Goal: Task Accomplishment & Management: Manage account settings

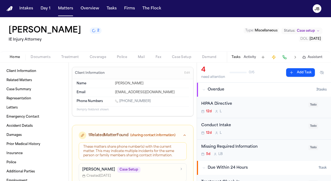
scroll to position [19, 0]
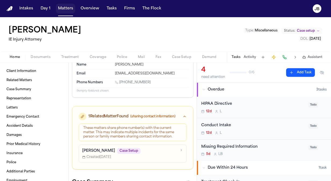
click at [64, 10] on button "Matters" at bounding box center [65, 9] width 19 height 10
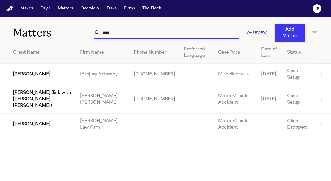
drag, startPoint x: 76, startPoint y: 34, endPoint x: 64, endPoint y: 34, distance: 12.6
click at [64, 34] on div "Matters **** Overview Add Matter" at bounding box center [165, 29] width 331 height 25
type input "*"
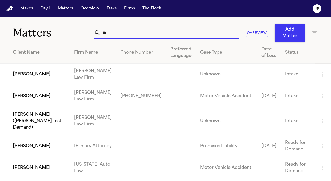
type input "*"
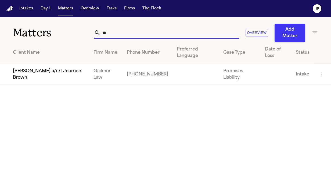
type input "*"
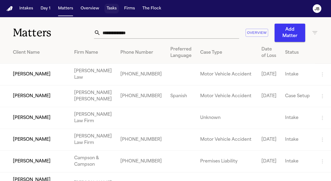
click at [110, 8] on button "Tasks" at bounding box center [112, 9] width 14 height 10
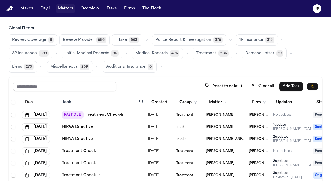
click at [64, 9] on button "Matters" at bounding box center [65, 9] width 19 height 10
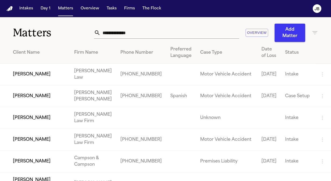
click at [137, 35] on input "text" at bounding box center [170, 33] width 139 height 12
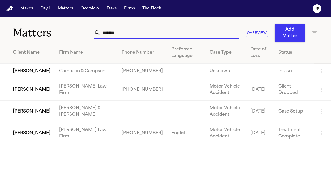
type input "*******"
click at [27, 141] on td "[PERSON_NAME]" at bounding box center [27, 134] width 55 height 22
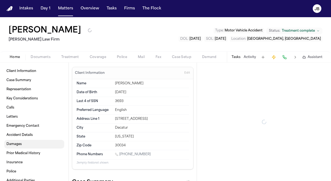
type textarea "*"
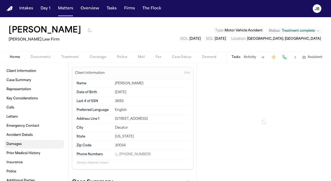
type textarea "*"
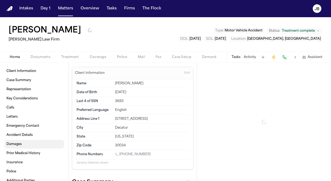
type textarea "*"
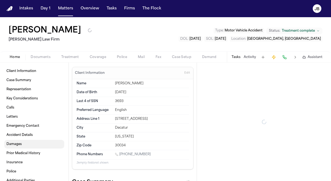
type textarea "*"
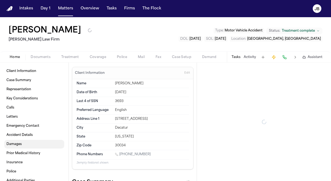
type textarea "*"
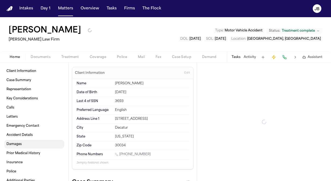
type textarea "*"
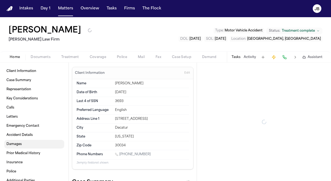
type textarea "*"
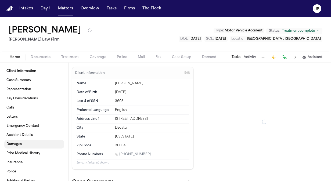
type textarea "*"
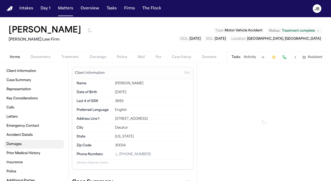
type textarea "*"
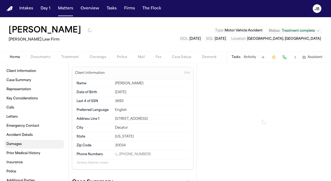
type textarea "*"
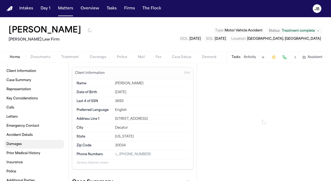
type textarea "*"
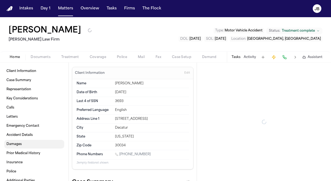
type textarea "*"
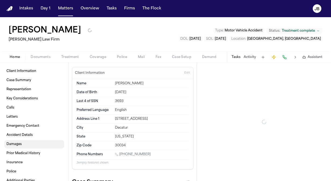
type textarea "*"
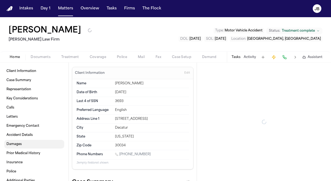
type textarea "*"
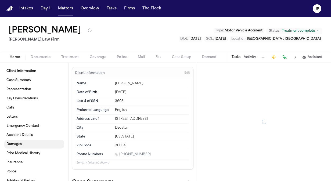
type textarea "*"
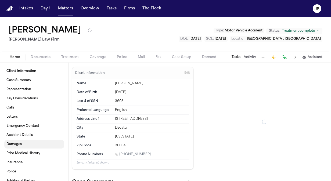
type textarea "*"
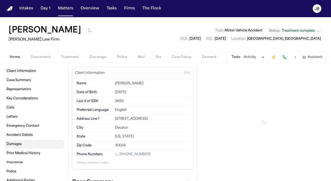
type textarea "*"
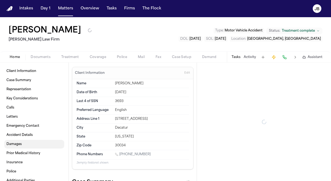
type textarea "*"
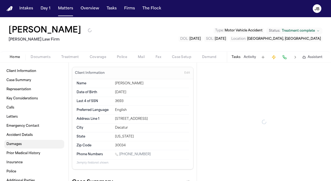
type textarea "*"
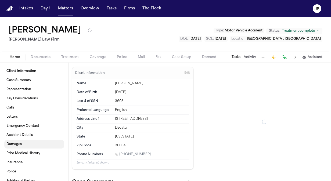
type textarea "*"
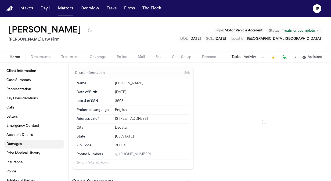
type textarea "*"
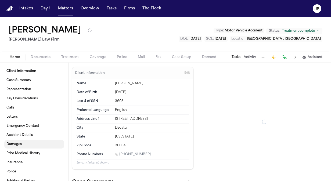
type textarea "*"
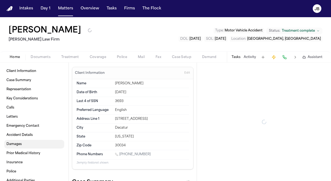
type textarea "*"
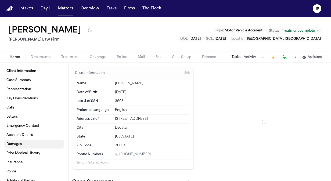
type textarea "*"
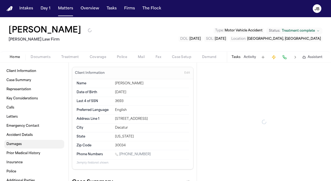
type textarea "*"
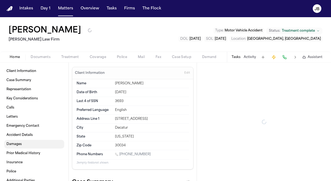
type textarea "*"
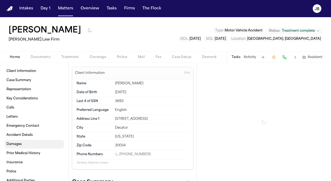
type textarea "*"
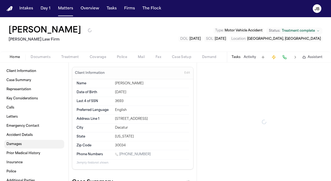
type textarea "*"
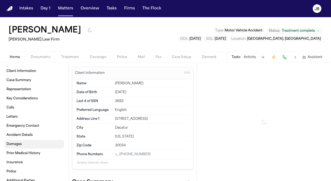
type textarea "*"
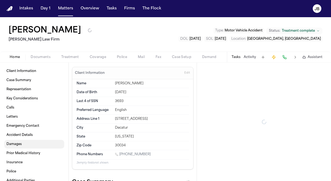
type textarea "*"
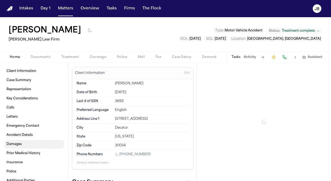
type textarea "*"
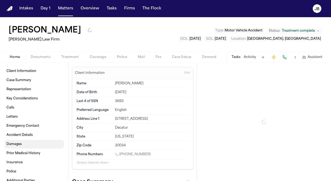
type textarea "*"
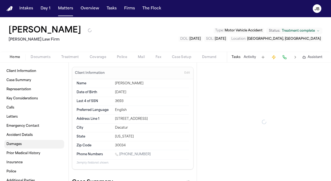
type textarea "*"
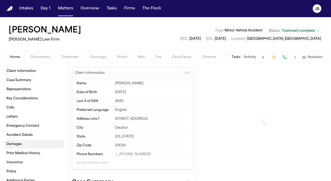
type textarea "*"
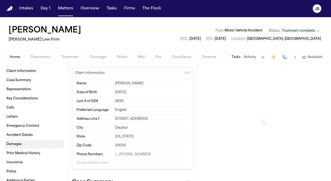
type textarea "*"
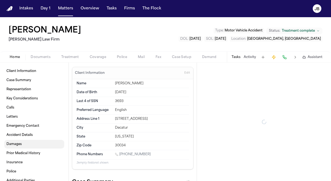
type textarea "*"
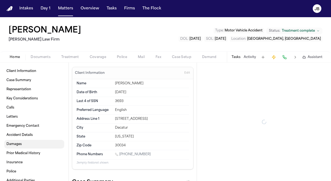
type textarea "*"
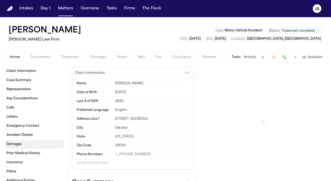
type textarea "*"
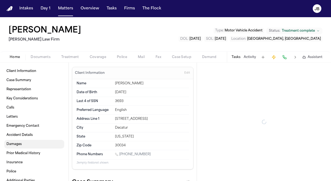
type textarea "*"
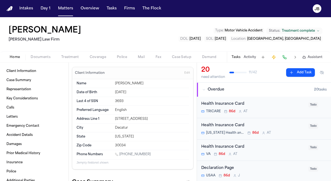
click at [43, 54] on button "Documents" at bounding box center [40, 57] width 31 height 6
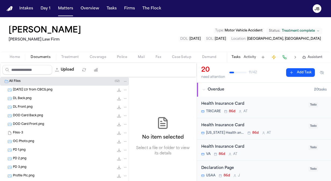
click at [77, 56] on span "Treatment" at bounding box center [70, 57] width 18 height 4
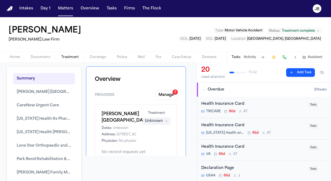
scroll to position [13, 0]
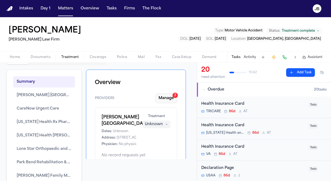
click at [156, 98] on button "Manage 3" at bounding box center [166, 99] width 22 height 10
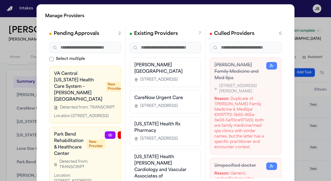
drag, startPoint x: 105, startPoint y: 77, endPoint x: 164, endPoint y: 83, distance: 59.4
click at [164, 83] on div "Pending Approvals 2 Select multiple VA Central [US_STATE] Health Care System – …" at bounding box center [165, 106] width 241 height 161
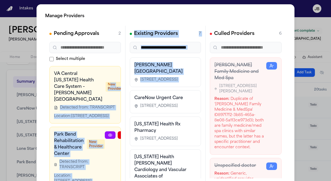
scroll to position [0, 38]
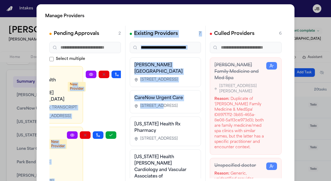
drag, startPoint x: 164, startPoint y: 83, endPoint x: 157, endPoint y: 107, distance: 25.6
click at [157, 107] on div "Pending Approvals 2 Select multiple VA Central [US_STATE] Health Care System – …" at bounding box center [165, 106] width 241 height 161
click at [128, 74] on icon "button" at bounding box center [130, 74] width 4 height 4
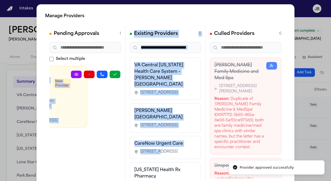
scroll to position [0, 34]
click at [110, 72] on button "button" at bounding box center [115, 75] width 11 height 8
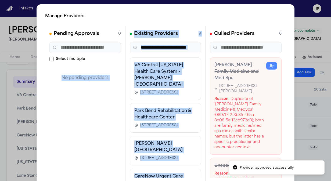
click at [194, 83] on div "VA Central [US_STATE] Health Care System – [PERSON_NAME] [GEOGRAPHIC_DATA] [STR…" at bounding box center [165, 79] width 71 height 42
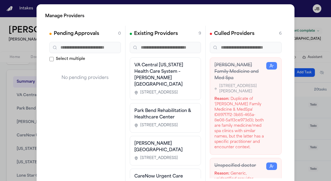
click at [0, 77] on html "Intakes Day 1 Matters Overview Tasks Firms The [PERSON_NAME] [PERSON_NAME] 1 [P…" at bounding box center [165, 90] width 331 height 181
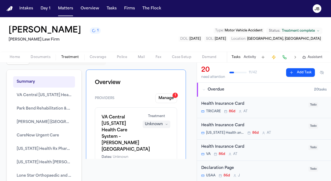
click at [249, 55] on button "Activity" at bounding box center [250, 57] width 12 height 4
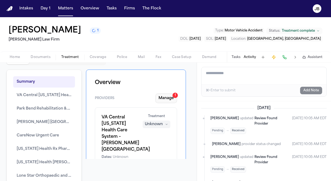
click at [167, 102] on button "Manage 1" at bounding box center [166, 99] width 22 height 10
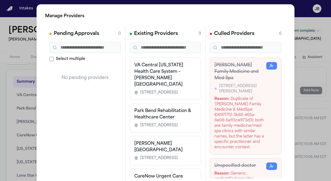
click at [4, 69] on div "Manage Providers Pending Approvals 0 Select multiple No pending providers Exist…" at bounding box center [165, 109] width 331 height 218
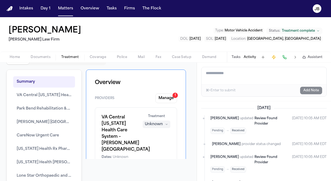
click at [122, 126] on h1 "VA Central [US_STATE] Health Care System – [PERSON_NAME] [GEOGRAPHIC_DATA]" at bounding box center [119, 133] width 35 height 39
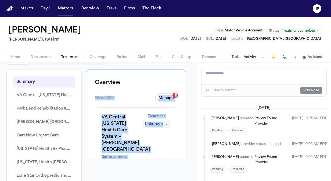
drag, startPoint x: 192, startPoint y: 89, endPoint x: 195, endPoint y: 105, distance: 15.9
click at [195, 105] on div "Overview Timeline View Treatment Check-ins Summary VA Central [US_STATE] Health…" at bounding box center [98, 122] width 197 height 119
drag, startPoint x: 195, startPoint y: 105, endPoint x: 177, endPoint y: 94, distance: 20.7
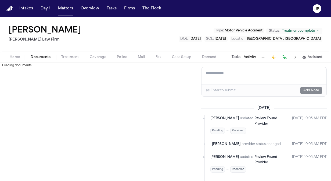
click at [46, 57] on span "Documents" at bounding box center [41, 57] width 20 height 4
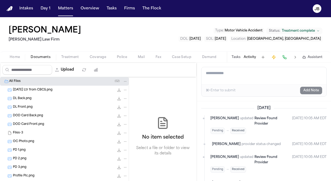
click at [253, 56] on button "Activity" at bounding box center [250, 57] width 12 height 4
click at [235, 55] on button "Tasks" at bounding box center [236, 57] width 9 height 4
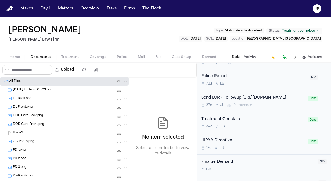
scroll to position [852, 0]
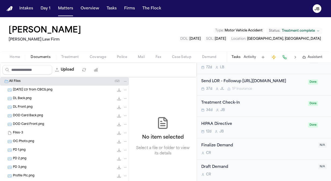
click at [248, 108] on div "Treatment Check-In 34d [PERSON_NAME]" at bounding box center [252, 106] width 103 height 13
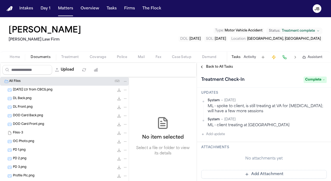
scroll to position [80, 0]
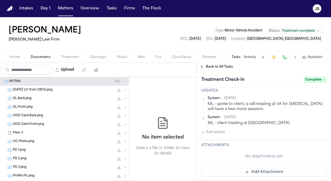
click at [80, 56] on button "Treatment" at bounding box center [70, 57] width 28 height 6
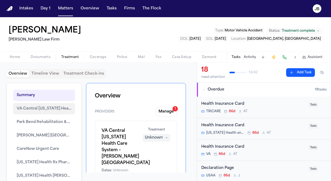
click at [56, 106] on span "VA Central [US_STATE] Health Care System – [PERSON_NAME] [GEOGRAPHIC_DATA]" at bounding box center [44, 109] width 55 height 6
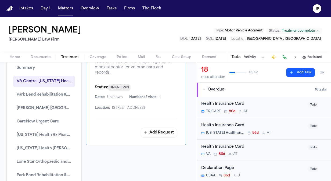
scroll to position [27, 0]
click at [38, 109] on span "[PERSON_NAME] [GEOGRAPHIC_DATA]" at bounding box center [44, 108] width 55 height 6
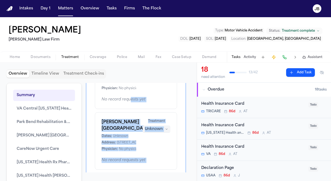
scroll to position [169, 0]
drag, startPoint x: 125, startPoint y: 96, endPoint x: 104, endPoint y: 103, distance: 22.0
click at [104, 103] on div "Overview Providers Manage 1 VA Central [US_STATE] Health Care System – [PERSON_…" at bounding box center [136, 128] width 100 height 90
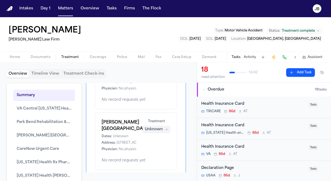
drag, startPoint x: 104, startPoint y: 103, endPoint x: 85, endPoint y: 97, distance: 20.5
click at [85, 97] on div "Summary VA Central [US_STATE] Health Care System – [PERSON_NAME] Veterans’ [GEO…" at bounding box center [98, 128] width 184 height 90
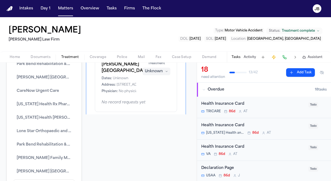
scroll to position [60, 0]
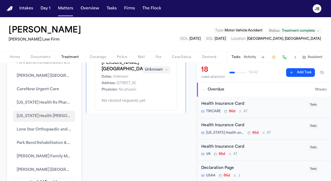
click at [26, 117] on span "[US_STATE] Health [PERSON_NAME] Cardiology and Vascular Associates of [GEOGRAPH…" at bounding box center [44, 116] width 55 height 6
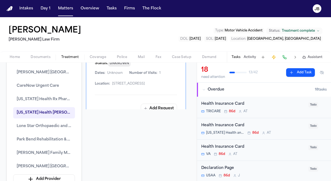
scroll to position [70, 0]
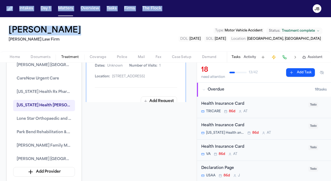
click at [0, 46] on html "Intakes Day 1 Matters Overview Tasks Firms The [PERSON_NAME] [PERSON_NAME] [PER…" at bounding box center [165, 90] width 331 height 181
click at [41, 56] on span "Documents" at bounding box center [41, 57] width 20 height 4
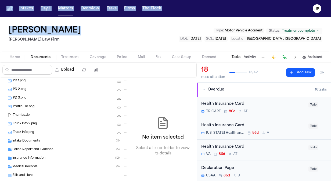
scroll to position [97, 0]
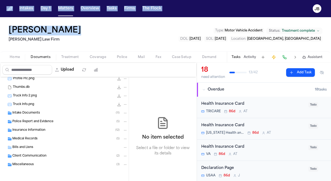
click at [30, 111] on span "Intake Documents" at bounding box center [26, 113] width 28 height 5
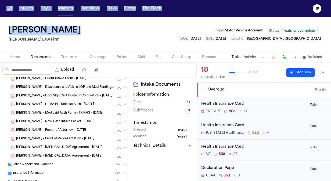
scroll to position [149, 0]
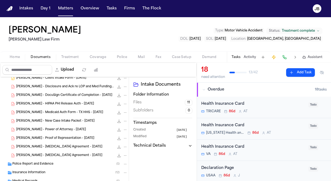
click at [39, 81] on div "[PERSON_NAME] - Client Intake Form - [DATE] 14.3 MB • DOCX" at bounding box center [64, 78] width 129 height 9
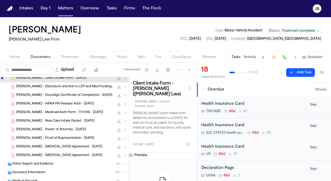
click at [158, 173] on div at bounding box center [162, 181] width 17 height 17
drag, startPoint x: 165, startPoint y: 159, endPoint x: 180, endPoint y: 195, distance: 38.8
click at [180, 181] on html "Intakes Day 1 Matters Overview Tasks Firms The [PERSON_NAME] [PERSON_NAME] [PER…" at bounding box center [165, 90] width 331 height 181
drag, startPoint x: 180, startPoint y: 195, endPoint x: 156, endPoint y: 154, distance: 47.2
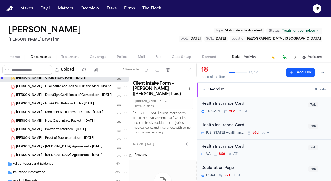
click at [117, 79] on icon "File: C. Neal - Client Intake Form - 5.30.25" at bounding box center [119, 78] width 4 height 4
click at [73, 59] on span "Treatment" at bounding box center [70, 57] width 18 height 4
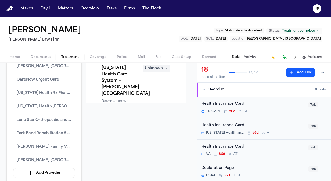
scroll to position [70, 0]
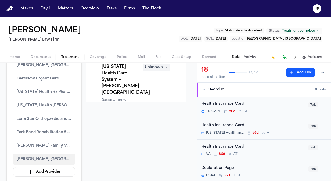
click at [57, 156] on span "[PERSON_NAME] [GEOGRAPHIC_DATA]" at bounding box center [44, 159] width 55 height 6
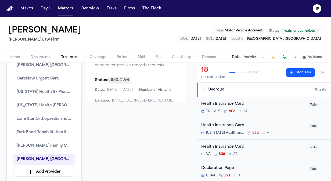
scroll to position [0, 0]
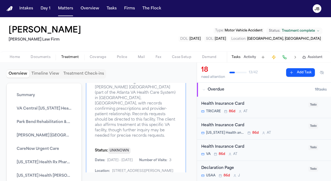
click at [190, 83] on div "Overview Timeline View Treatment Check-ins Summary VA Central [US_STATE] Health…" at bounding box center [98, 122] width 197 height 119
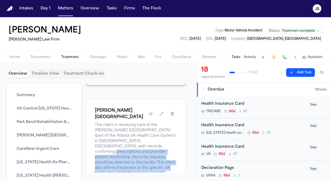
scroll to position [2152, 0]
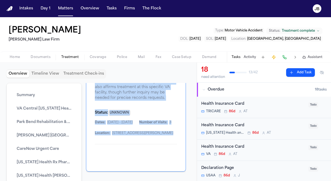
drag, startPoint x: 132, startPoint y: 95, endPoint x: 134, endPoint y: 115, distance: 20.2
click at [134, 115] on div "[PERSON_NAME] [GEOGRAPHIC_DATA] The client is receiving care at the [PERSON_NAM…" at bounding box center [136, 95] width 100 height 154
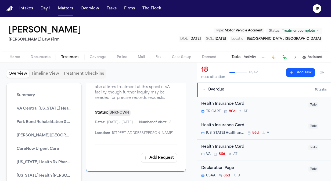
drag, startPoint x: 134, startPoint y: 115, endPoint x: 155, endPoint y: 122, distance: 22.8
click at [155, 122] on div "Dates: [DATE] - [DATE] Number of Visits: 3 Location: [STREET_ADDRESS][PERSON_NA…" at bounding box center [136, 127] width 82 height 15
click at [41, 53] on div "Home Documents Treatment Coverage Police Mail Fax Case Setup Demand Workspaces …" at bounding box center [165, 57] width 331 height 11
click at [40, 58] on span "Documents" at bounding box center [41, 57] width 20 height 4
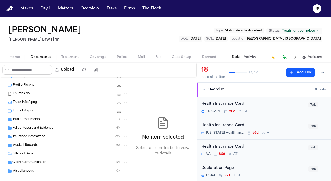
scroll to position [97, 0]
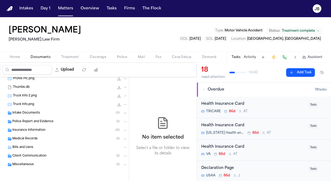
click at [47, 138] on div "Medical Records ( 5 )" at bounding box center [69, 139] width 115 height 5
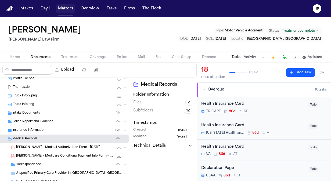
click at [64, 8] on button "Matters" at bounding box center [65, 9] width 19 height 10
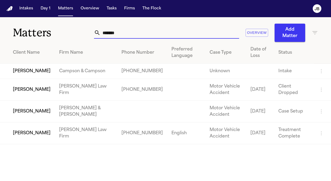
drag, startPoint x: 131, startPoint y: 32, endPoint x: 58, endPoint y: 33, distance: 73.1
click at [58, 33] on div "Matters ******* Overview Add Matter" at bounding box center [165, 29] width 331 height 25
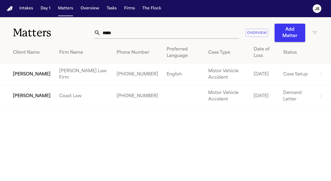
click at [27, 70] on td "[PERSON_NAME]" at bounding box center [27, 75] width 55 height 22
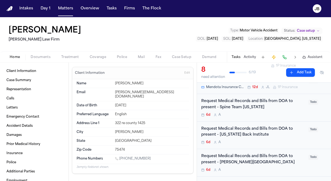
scroll to position [89, 0]
click at [61, 4] on button "Matters" at bounding box center [65, 9] width 19 height 10
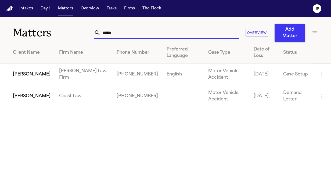
drag, startPoint x: 117, startPoint y: 32, endPoint x: 56, endPoint y: 37, distance: 60.7
click at [56, 37] on div "Matters ***** Overview Add Matter" at bounding box center [165, 29] width 331 height 25
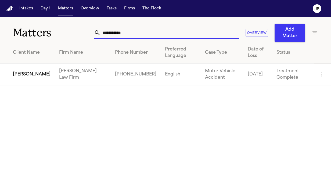
click at [21, 71] on td "[PERSON_NAME]" at bounding box center [27, 75] width 55 height 22
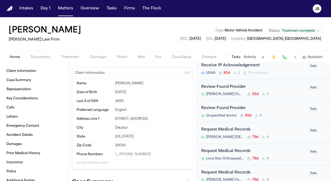
scroll to position [156, 0]
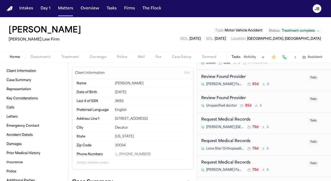
click at [294, 99] on div "Review Found Provider" at bounding box center [253, 98] width 104 height 6
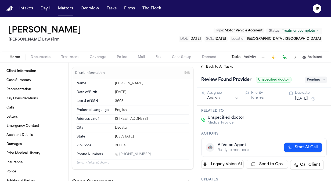
click at [314, 77] on span "Pending" at bounding box center [316, 80] width 22 height 6
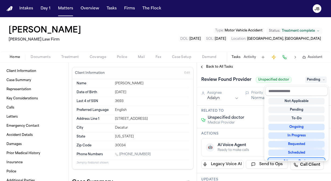
scroll to position [4, 0]
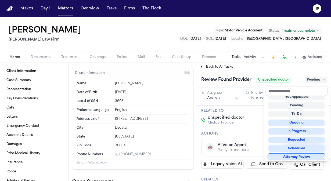
click at [241, 105] on div "Review Found Provider Unspecified doctor Pending Assignee Adalyn Priority Norma…" at bounding box center [264, 126] width 134 height 110
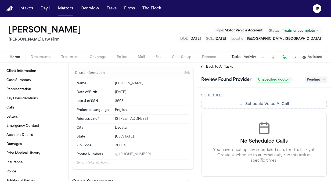
scroll to position [240, 0]
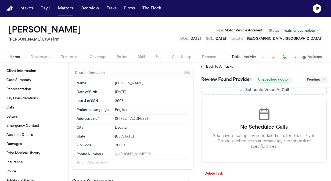
click at [215, 174] on button "Delete Task" at bounding box center [213, 174] width 25 height 9
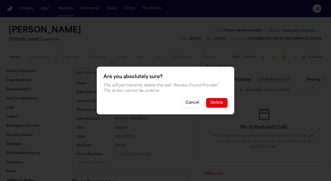
click at [214, 101] on button "Delete" at bounding box center [217, 103] width 22 height 10
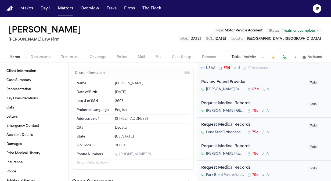
scroll to position [152, 0]
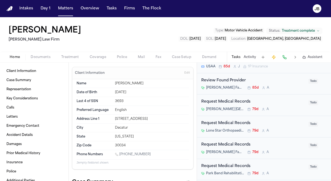
click at [284, 83] on div "Review Found Provider [PERSON_NAME] Family Medicine and Med Spa 85d A" at bounding box center [253, 84] width 104 height 13
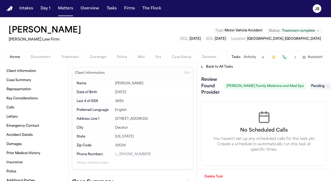
scroll to position [277, 0]
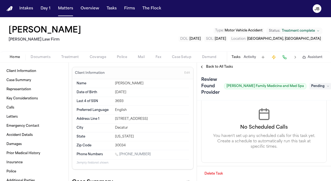
click at [218, 171] on button "Delete Task" at bounding box center [213, 174] width 25 height 9
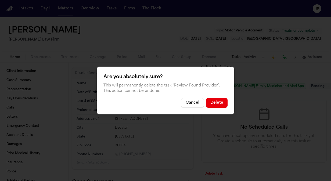
click at [219, 102] on button "Delete" at bounding box center [217, 103] width 22 height 10
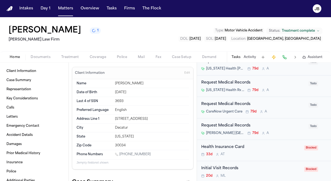
scroll to position [243, 0]
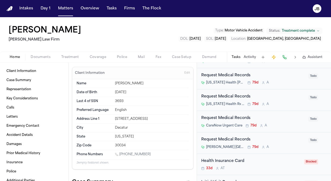
click at [215, 9] on nav "Intakes Day 1 Matters Overview Tasks Firms The [PERSON_NAME]" at bounding box center [165, 8] width 331 height 17
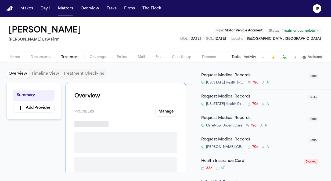
click at [68, 54] on button "Treatment" at bounding box center [70, 57] width 28 height 6
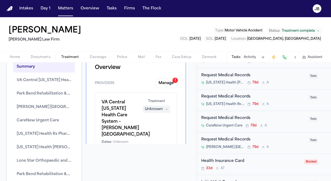
scroll to position [15, 0]
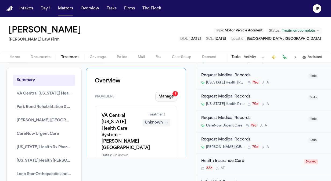
click at [159, 95] on button "Manage 1" at bounding box center [166, 97] width 22 height 10
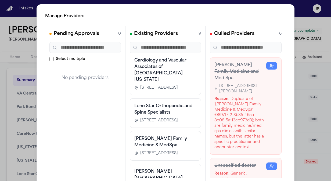
scroll to position [235, 0]
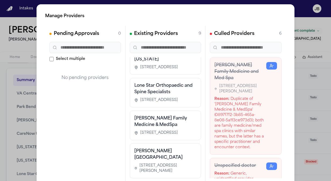
click at [249, 8] on div "Manage Providers Pending Approvals 0 Select multiple No pending providers Exist…" at bounding box center [166, 109] width 258 height 210
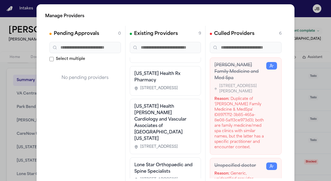
click at [295, 62] on div "Manage Providers Pending Approvals 0 Select multiple No pending providers Exist…" at bounding box center [165, 109] width 331 height 218
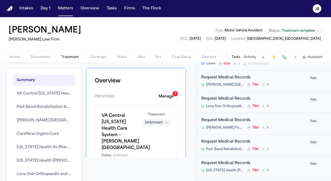
scroll to position [157, 0]
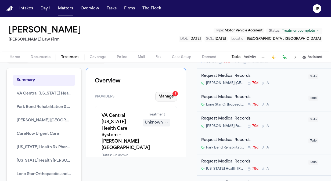
click at [164, 95] on button "Manage 1" at bounding box center [166, 97] width 22 height 10
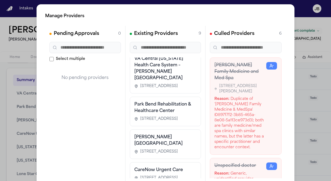
scroll to position [0, 0]
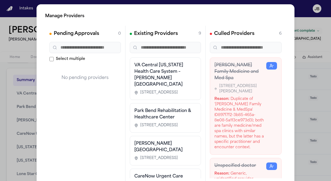
drag, startPoint x: 150, startPoint y: 83, endPoint x: 131, endPoint y: 66, distance: 25.3
click at [131, 66] on div "VA Central [US_STATE] Health Care System – [PERSON_NAME] [GEOGRAPHIC_DATA] [STR…" at bounding box center [165, 79] width 71 height 42
copy h3 "VA Central [US_STATE] Health Care System – [PERSON_NAME] [GEOGRAPHIC_DATA]"
click at [311, 42] on div "Manage Providers Pending Approvals 0 Select multiple No pending providers Exist…" at bounding box center [165, 109] width 331 height 218
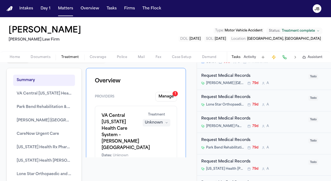
click at [248, 58] on button "Activity" at bounding box center [250, 57] width 12 height 4
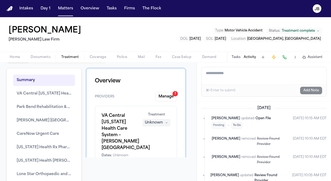
click at [219, 80] on textarea "Add a note to this matter" at bounding box center [264, 75] width 125 height 17
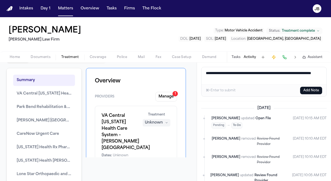
click at [313, 89] on button "Add Note" at bounding box center [311, 91] width 22 height 8
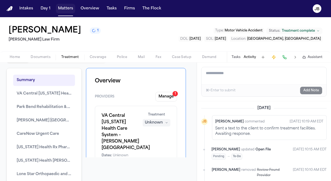
click at [65, 7] on button "Matters" at bounding box center [65, 9] width 19 height 10
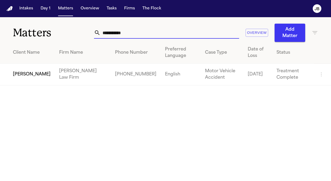
drag, startPoint x: 130, startPoint y: 33, endPoint x: 62, endPoint y: 28, distance: 67.9
click at [62, 28] on div "**********" at bounding box center [165, 29] width 331 height 25
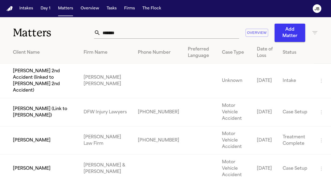
click at [45, 127] on td "[PERSON_NAME]" at bounding box center [39, 141] width 79 height 28
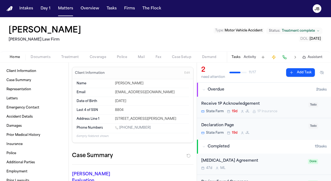
click at [253, 56] on button "Activity" at bounding box center [250, 57] width 12 height 4
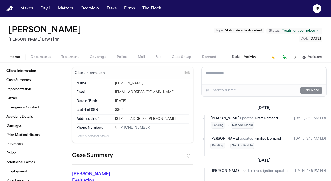
click at [39, 53] on div "Home Documents Treatment Coverage Police Mail Fax Case Setup Demand Workspaces …" at bounding box center [165, 57] width 331 height 11
click at [42, 53] on div "Home Documents Treatment Coverage Police Mail Fax Case Setup Demand Workspaces …" at bounding box center [165, 57] width 331 height 11
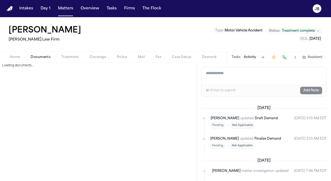
click at [42, 55] on span "Documents" at bounding box center [41, 57] width 20 height 4
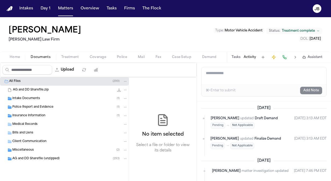
click at [25, 97] on span "Intake Documents" at bounding box center [26, 98] width 28 height 5
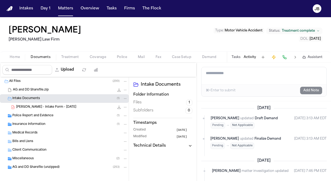
click at [36, 106] on span "[PERSON_NAME] - Intake Form - [DATE]" at bounding box center [46, 107] width 60 height 5
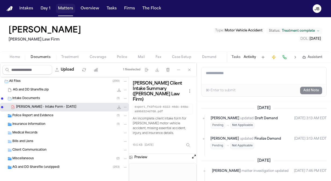
click at [73, 8] on button "Matters" at bounding box center [65, 9] width 19 height 10
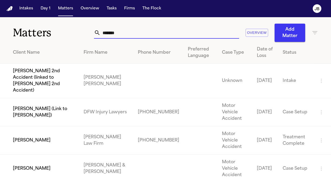
drag, startPoint x: 123, startPoint y: 29, endPoint x: 59, endPoint y: 19, distance: 64.5
click at [59, 19] on div "Matters ******* Overview Add Matter" at bounding box center [165, 29] width 331 height 25
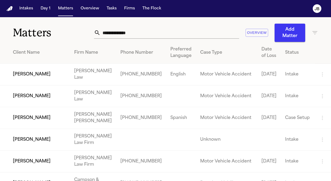
click at [121, 37] on input "text" at bounding box center [170, 33] width 139 height 12
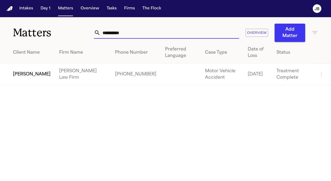
click at [16, 82] on td "[PERSON_NAME]" at bounding box center [27, 75] width 55 height 22
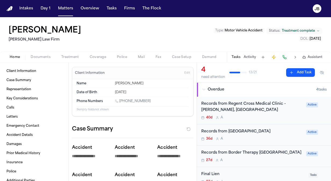
click at [67, 53] on div "Home Documents Treatment Coverage Police Mail Fax Case Setup Demand Workspaces …" at bounding box center [165, 57] width 331 height 11
click at [68, 57] on span "Treatment" at bounding box center [70, 57] width 18 height 4
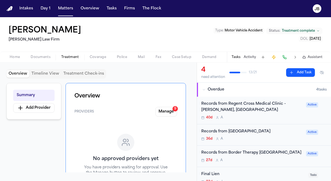
click at [204, 56] on span "Demand" at bounding box center [209, 57] width 15 height 4
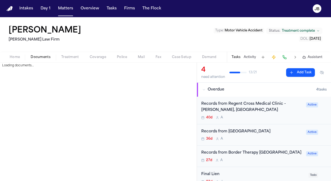
click at [44, 55] on span "Documents" at bounding box center [41, 57] width 20 height 4
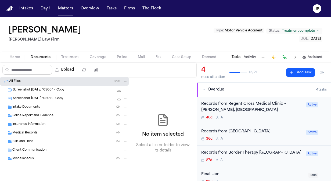
click at [29, 132] on span "Medical Records" at bounding box center [24, 133] width 25 height 5
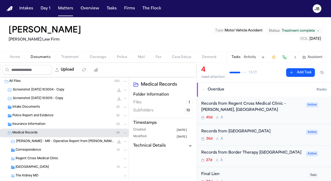
click at [61, 142] on span "[PERSON_NAME] - MR - Operative Report from [PERSON_NAME] - [DATE]" at bounding box center [65, 141] width 98 height 5
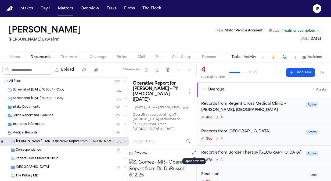
click at [192, 150] on button "Open preview" at bounding box center [193, 152] width 5 height 5
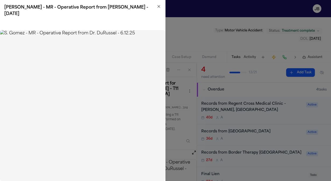
click at [159, 6] on icon "button" at bounding box center [159, 6] width 2 height 2
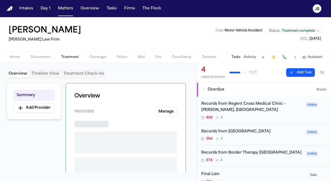
click at [70, 56] on span "Treatment" at bounding box center [70, 57] width 18 height 4
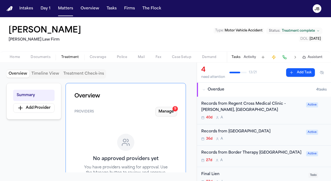
click at [166, 111] on button "Manage 9" at bounding box center [166, 112] width 22 height 10
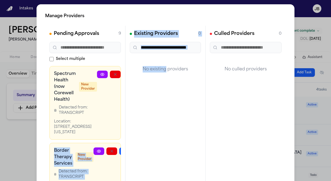
drag, startPoint x: 109, startPoint y: 83, endPoint x: 164, endPoint y: 119, distance: 65.6
click at [164, 119] on div "Pending Approvals 9 Select multiple Spectrum Health (now Corewell Health) New P…" at bounding box center [165, 106] width 241 height 161
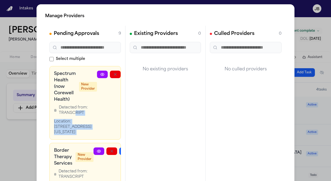
scroll to position [0, 46]
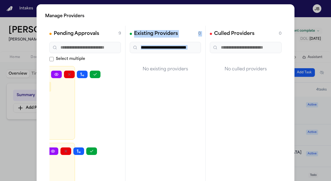
drag, startPoint x: 74, startPoint y: 112, endPoint x: 135, endPoint y: 136, distance: 65.9
click at [135, 136] on div "Pending Approvals 9 Select multiple Spectrum Health (now Corewell Health) New P…" at bounding box center [165, 106] width 241 height 161
click at [91, 73] on button "button" at bounding box center [95, 75] width 11 height 8
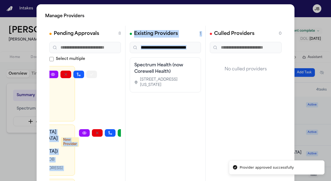
click at [91, 73] on icon "button" at bounding box center [92, 74] width 4 height 4
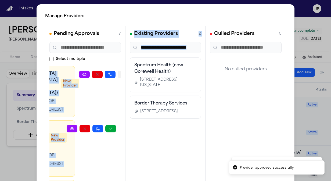
click at [122, 73] on icon "button" at bounding box center [123, 74] width 3 height 2
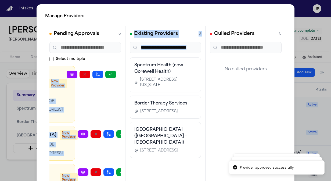
click at [91, 73] on div at bounding box center [91, 94] width 49 height 47
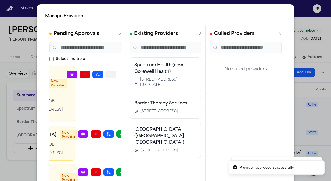
click at [109, 77] on button "button" at bounding box center [110, 75] width 11 height 8
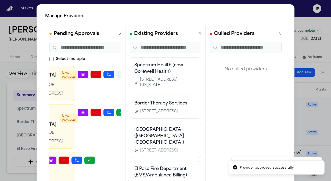
scroll to position [0, 26]
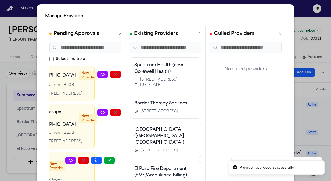
click at [139, 74] on icon "button" at bounding box center [141, 74] width 4 height 4
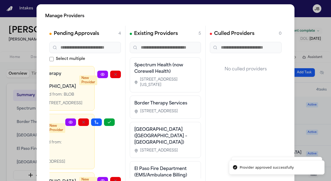
click at [140, 75] on icon "button" at bounding box center [141, 74] width 3 height 2
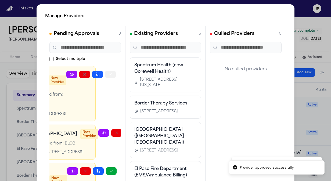
click at [110, 75] on button "button" at bounding box center [110, 75] width 11 height 8
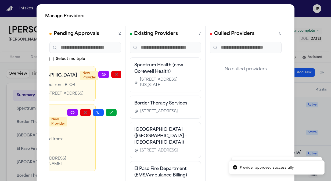
click at [140, 75] on icon "button" at bounding box center [142, 74] width 4 height 4
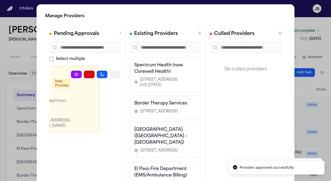
scroll to position [0, 21]
click at [110, 75] on button "button" at bounding box center [115, 75] width 11 height 8
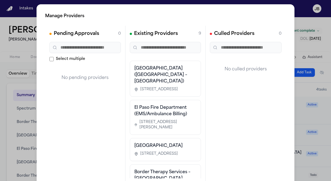
scroll to position [0, 0]
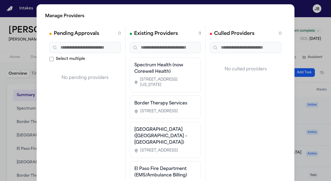
click at [165, 75] on div "Spectrum Health (now Corewell Health) [STREET_ADDRESS][US_STATE]" at bounding box center [165, 75] width 62 height 26
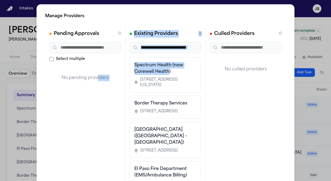
drag, startPoint x: 167, startPoint y: 72, endPoint x: 98, endPoint y: 65, distance: 69.2
click at [98, 65] on div "Pending Approvals 0 Select multiple No pending providers Existing Providers 9 S…" at bounding box center [165, 106] width 241 height 161
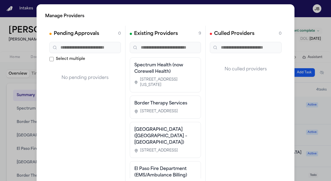
drag, startPoint x: 98, startPoint y: 65, endPoint x: 159, endPoint y: 75, distance: 61.9
click at [159, 75] on div "Spectrum Health (now Corewell Health) [STREET_ADDRESS][US_STATE]" at bounding box center [165, 75] width 62 height 26
click at [0, 94] on html "Intakes Day 1 Matters Overview Tasks Firms The [PERSON_NAME] [PERSON_NAME] 1 [P…" at bounding box center [165, 90] width 331 height 181
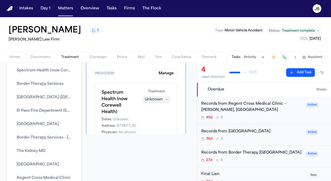
scroll to position [39, 0]
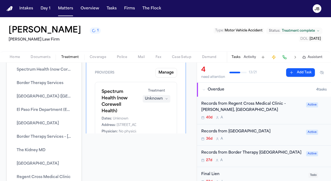
click at [145, 121] on div "Spectrum Health (now Corewell Health) Dates: Unknown Address: [STREET_ADDRESS][…" at bounding box center [136, 111] width 69 height 45
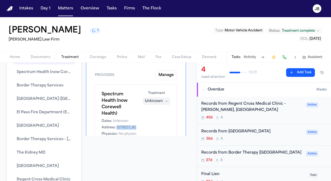
scroll to position [37, 0]
click at [111, 89] on div "Spectrum Health (now Corewell Health) Dates: Unknown Address: [STREET_ADDRESS][…" at bounding box center [136, 119] width 82 height 70
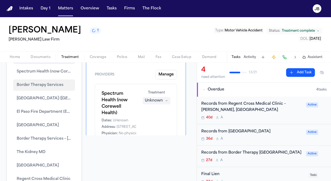
click at [57, 89] on button "Border Therapy Services" at bounding box center [44, 85] width 62 height 11
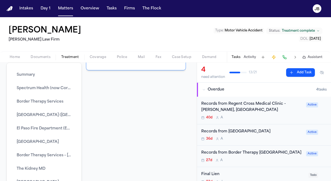
scroll to position [2084, 0]
drag, startPoint x: 135, startPoint y: 103, endPoint x: 154, endPoint y: 116, distance: 22.9
click at [154, 116] on div "Overview Providers Manage Spectrum Health (now Corewell Health) Dates: Unknown …" at bounding box center [136, 108] width 100 height 90
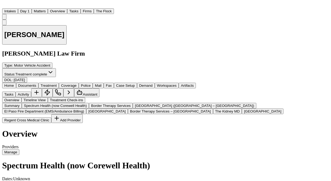
scroll to position [2453, 0]
